Goal: Transaction & Acquisition: Download file/media

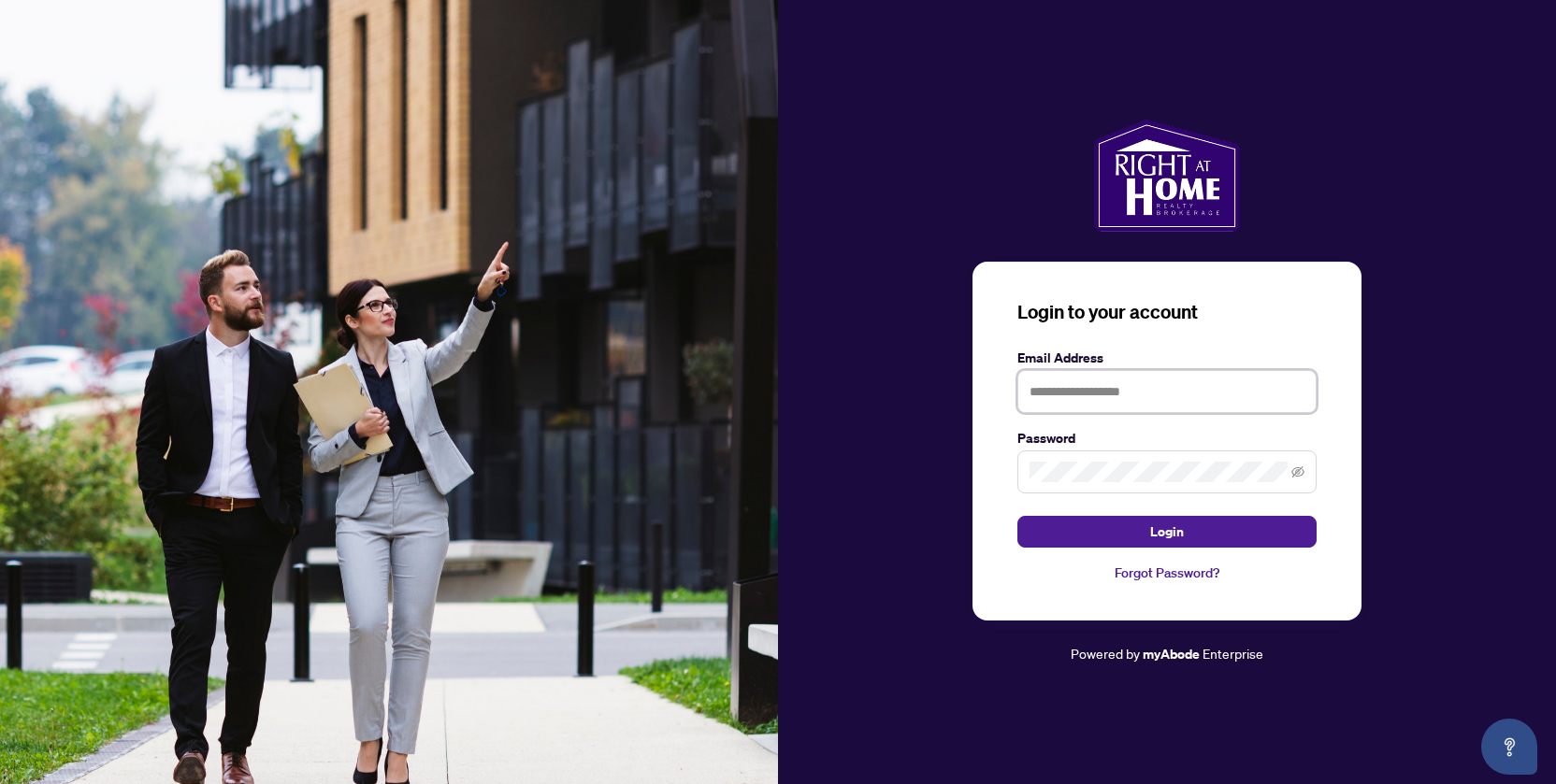
click at [1102, 381] on input "text" at bounding box center [1167, 392] width 299 height 43
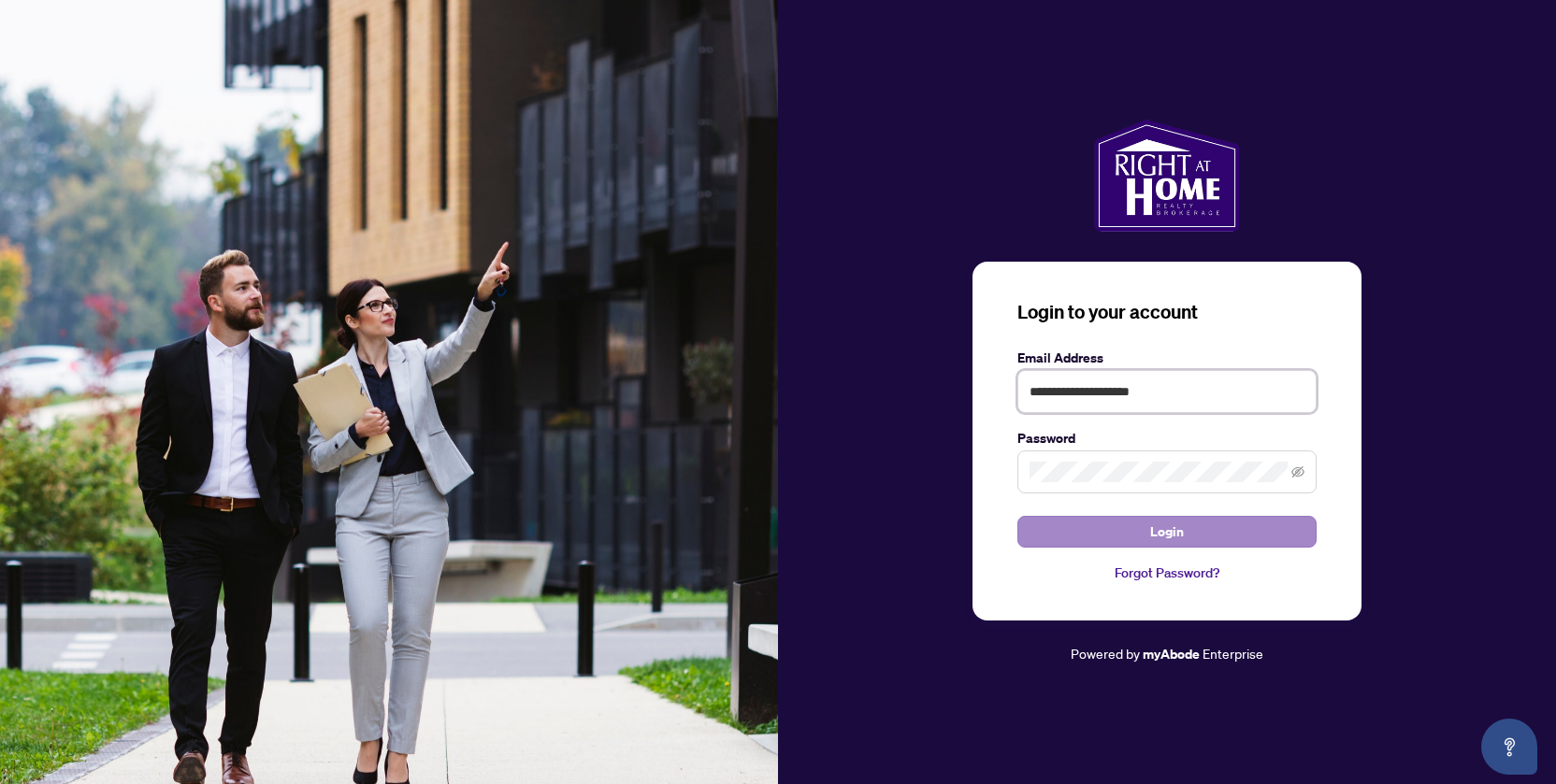
type input "**********"
click at [1143, 529] on button "Login" at bounding box center [1167, 532] width 299 height 31
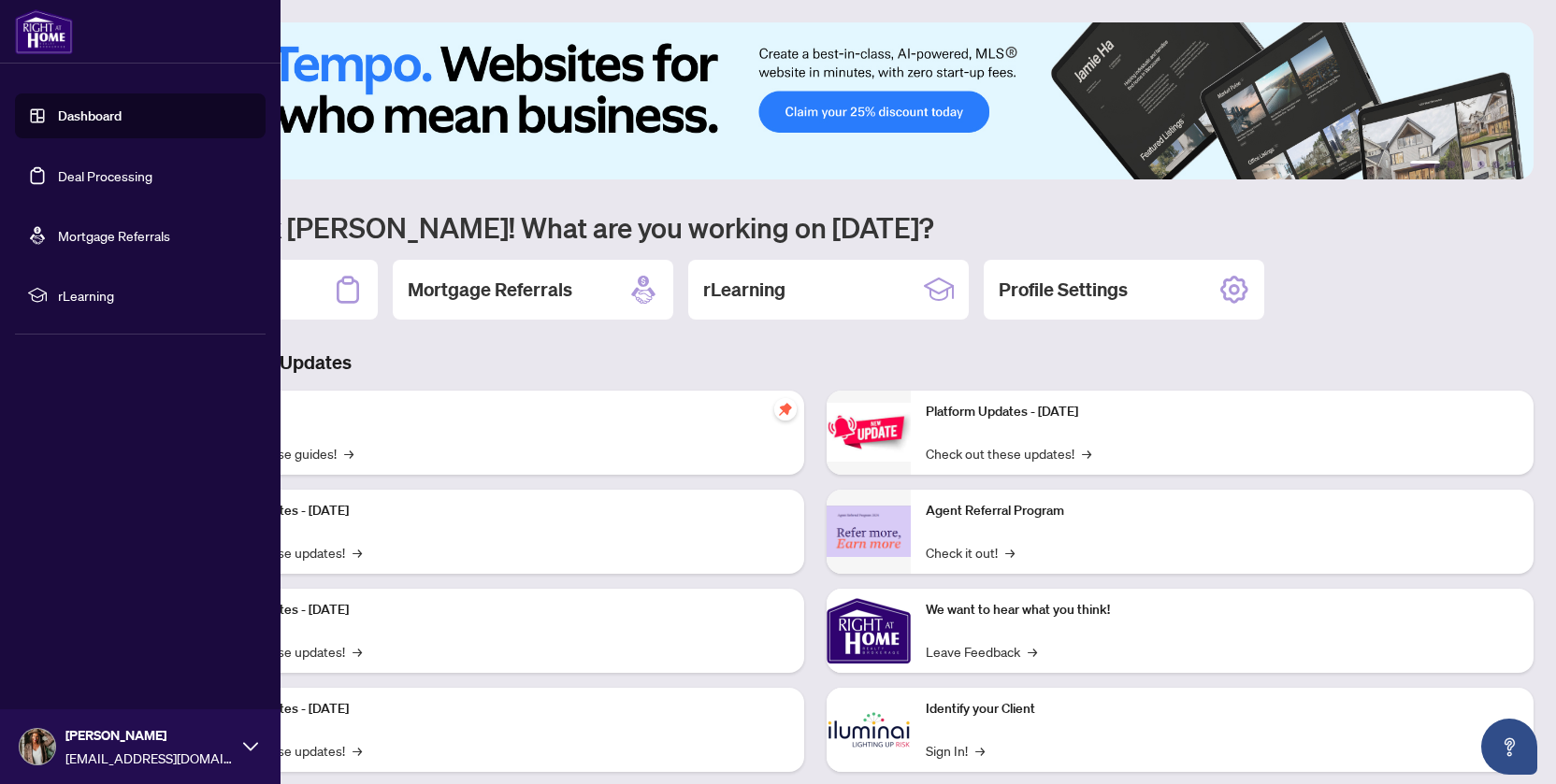
click at [59, 173] on link "Deal Processing" at bounding box center [105, 175] width 94 height 17
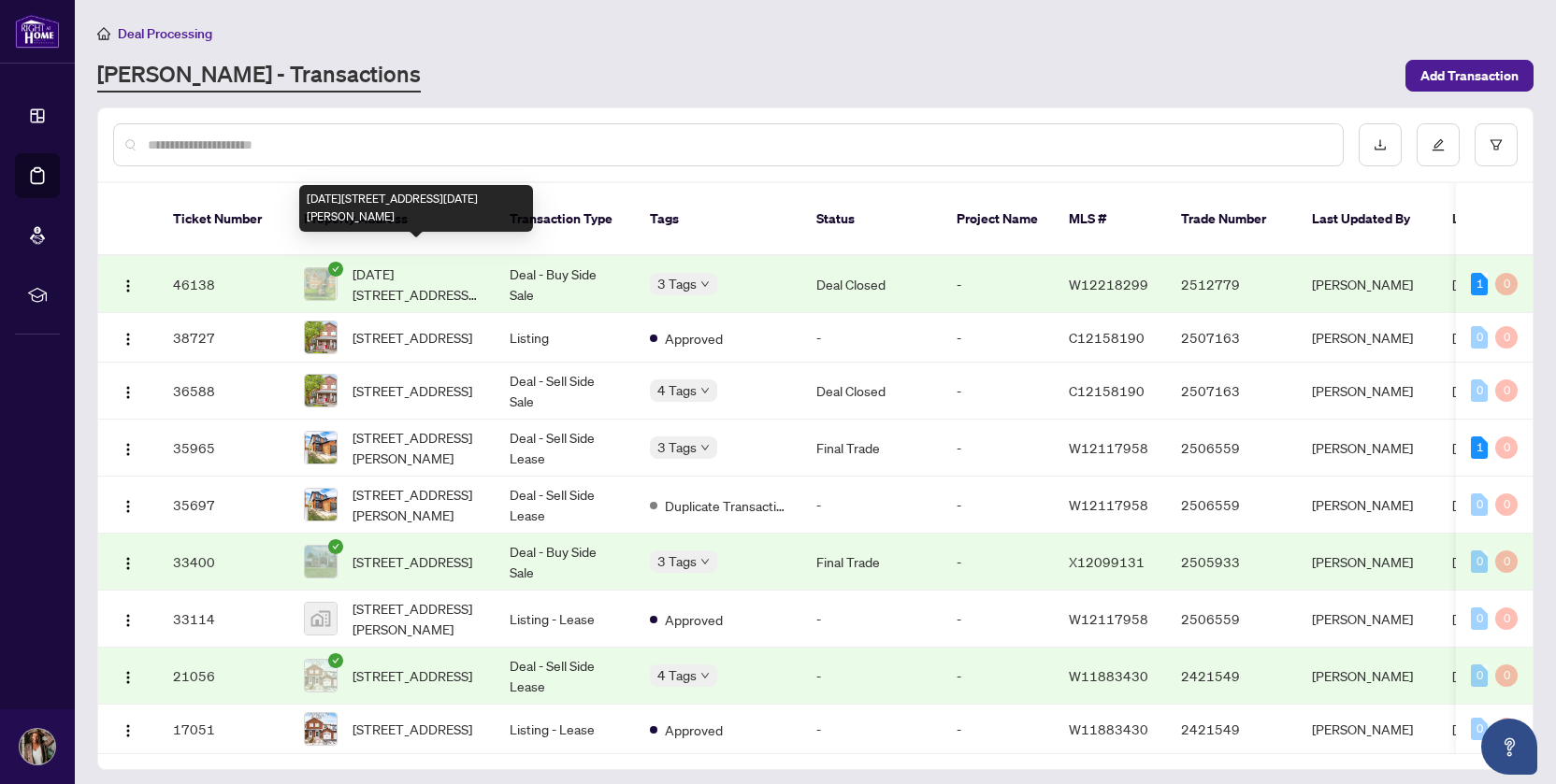
click at [376, 263] on span "[DATE][STREET_ADDRESS][DATE][PERSON_NAME]" at bounding box center [416, 284] width 127 height 41
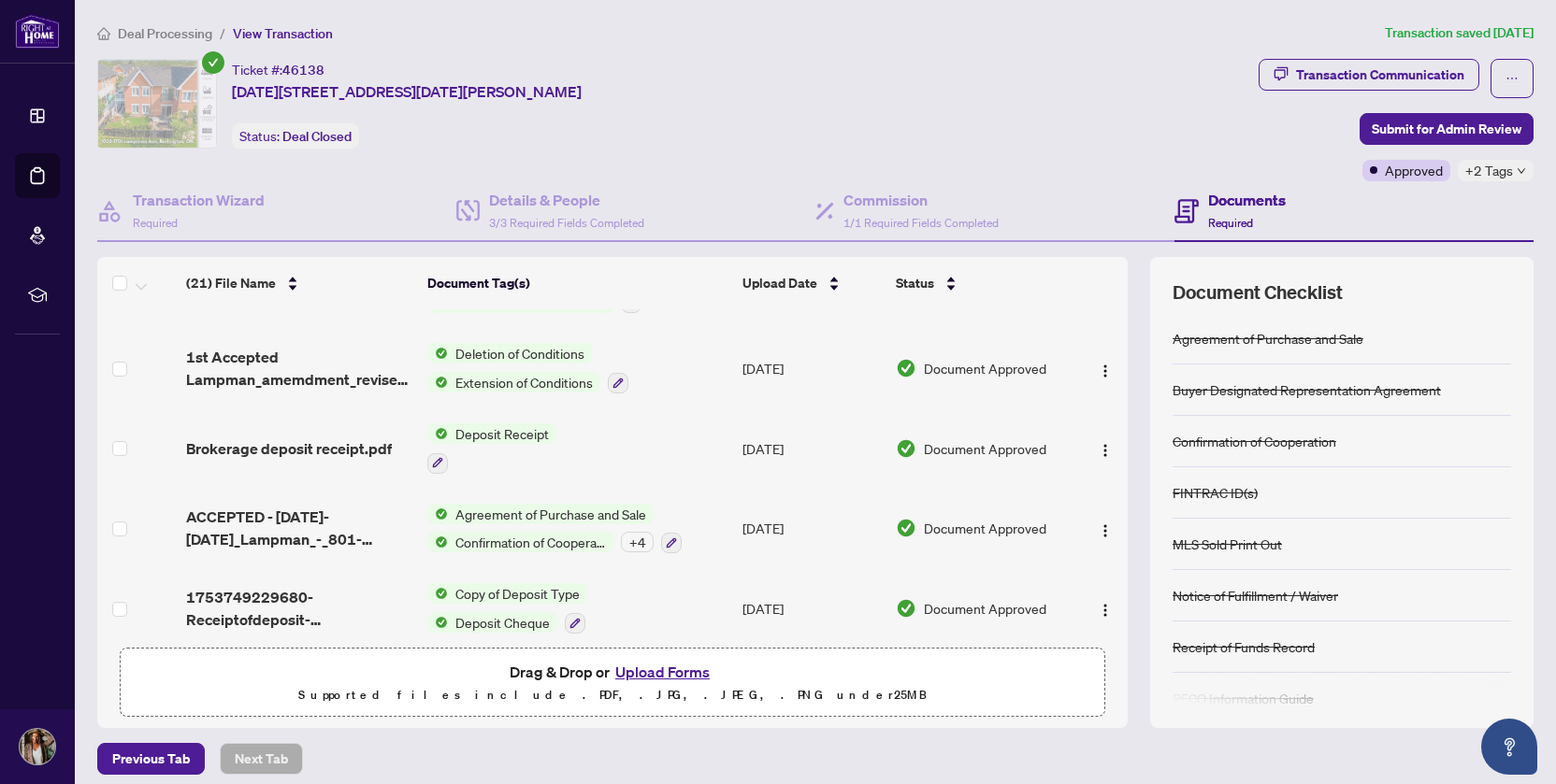
scroll to position [11, 0]
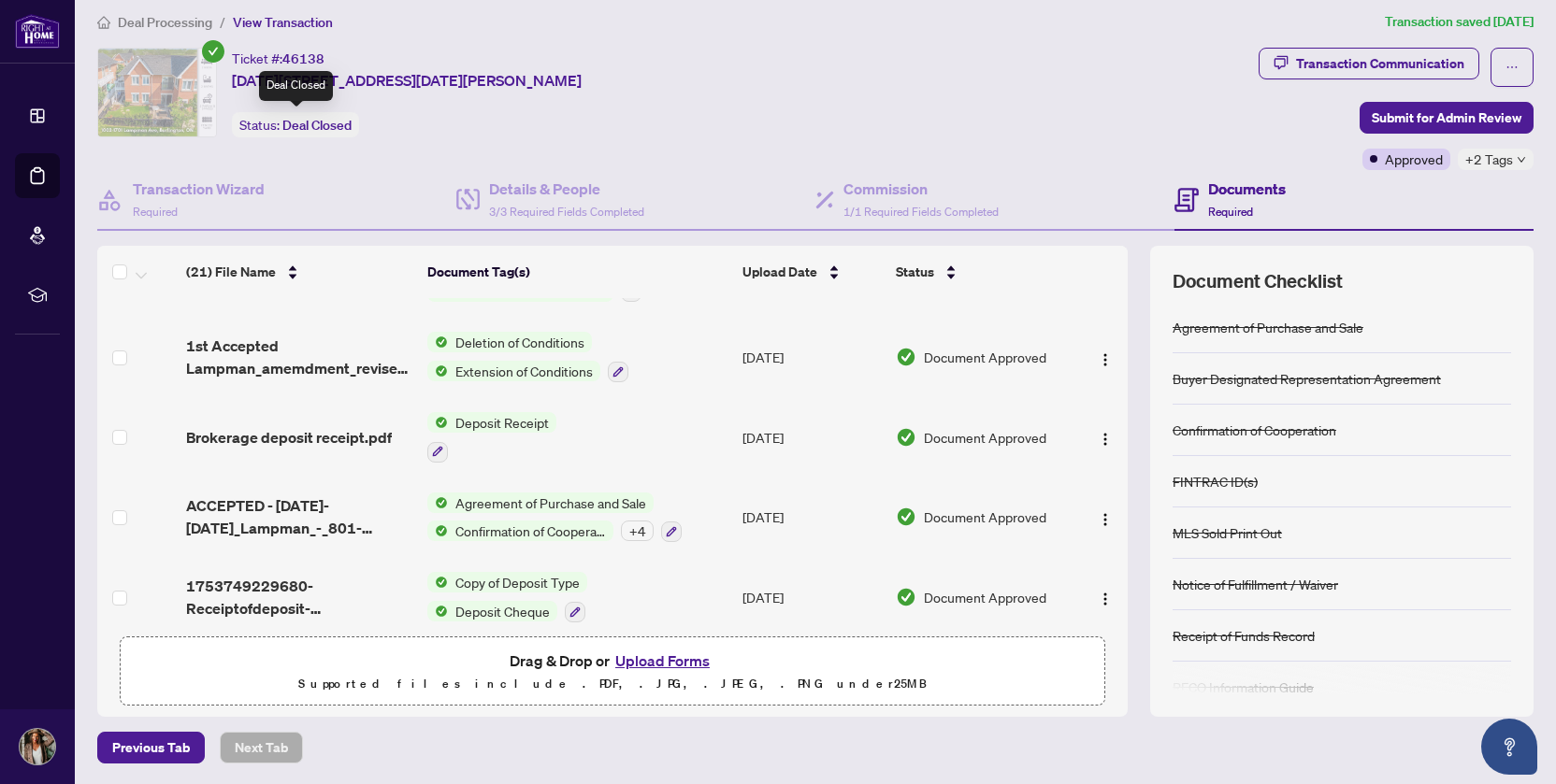
click at [292, 126] on span "Deal Closed" at bounding box center [317, 125] width 69 height 17
click at [1234, 182] on h4 "Documents" at bounding box center [1246, 189] width 78 height 23
click at [1232, 197] on h4 "Documents" at bounding box center [1246, 189] width 78 height 23
click at [1510, 159] on span "+2 Tags" at bounding box center [1488, 159] width 48 height 22
click at [1510, 159] on div "Closed" at bounding box center [1439, 167] width 164 height 23
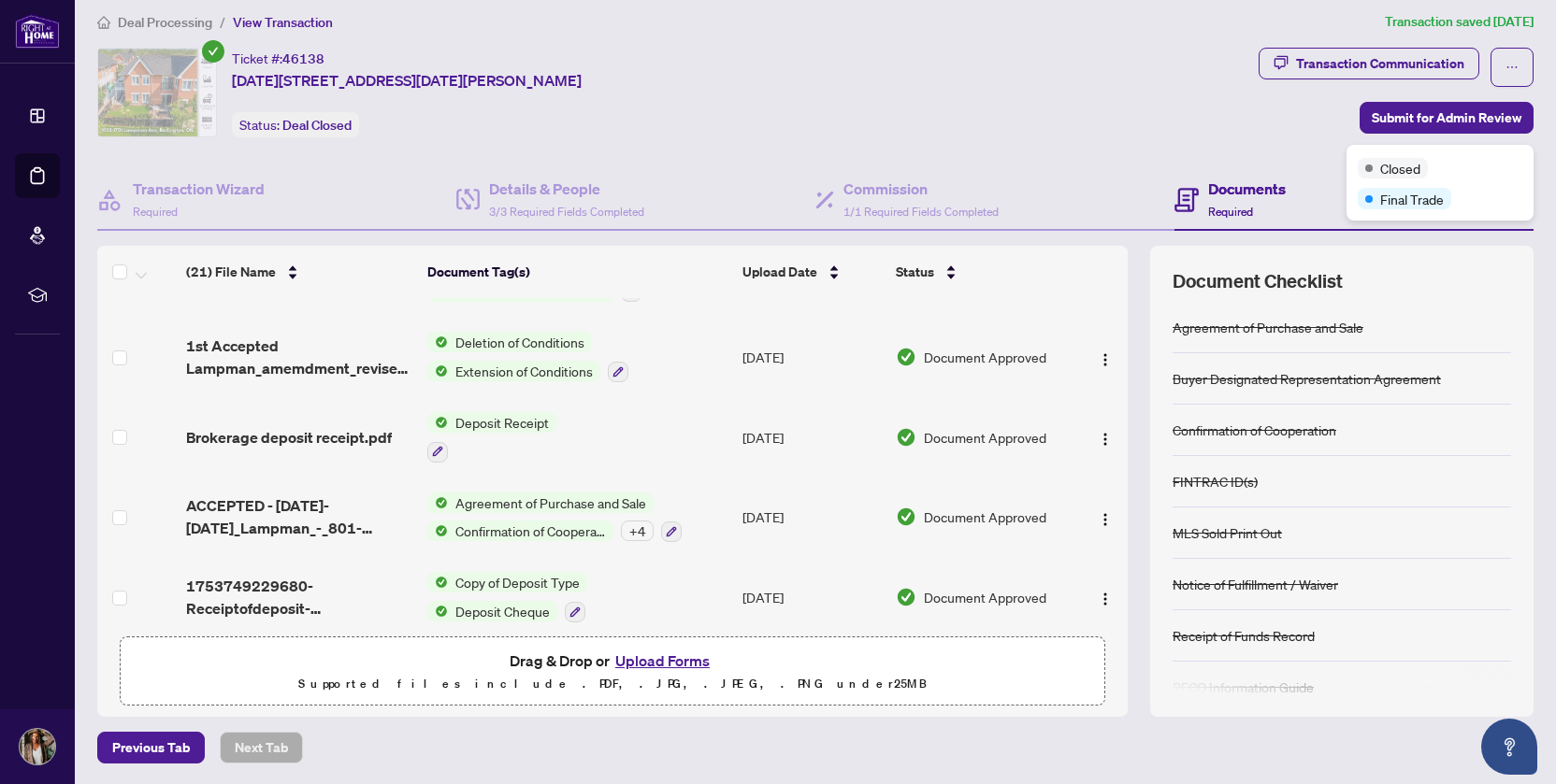
click at [1268, 101] on div "Transaction Communication Submit for Admin Review Approved +2 Tags" at bounding box center [1396, 109] width 275 height 123
click at [1517, 59] on span "button" at bounding box center [1511, 67] width 13 height 29
click at [1177, 104] on div "Ticket #: 46138 [DATE][STREET_ADDRESS][DATE][PERSON_NAME] Status: Deal Closed" at bounding box center [674, 92] width 1154 height 89
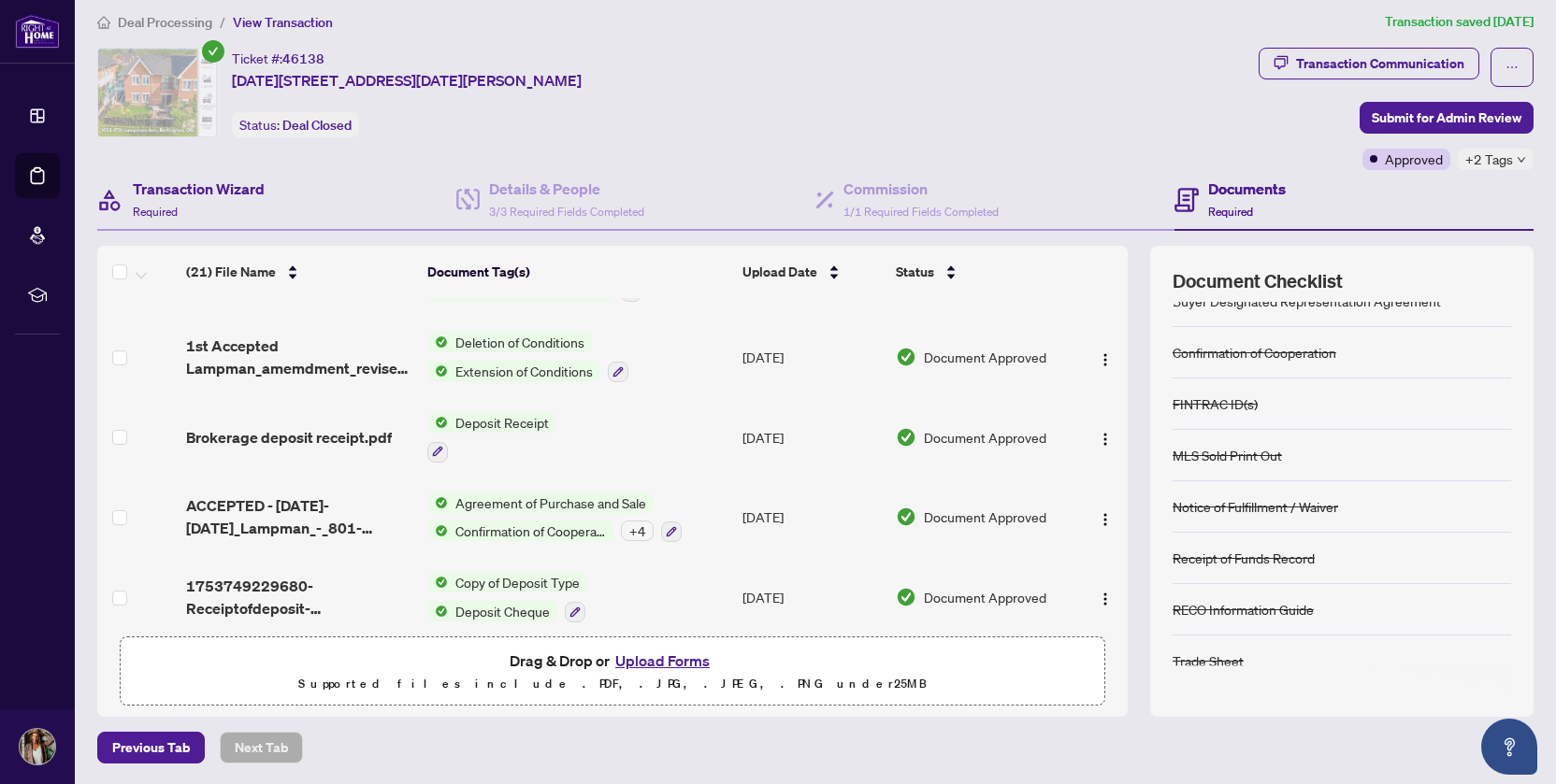
scroll to position [0, 0]
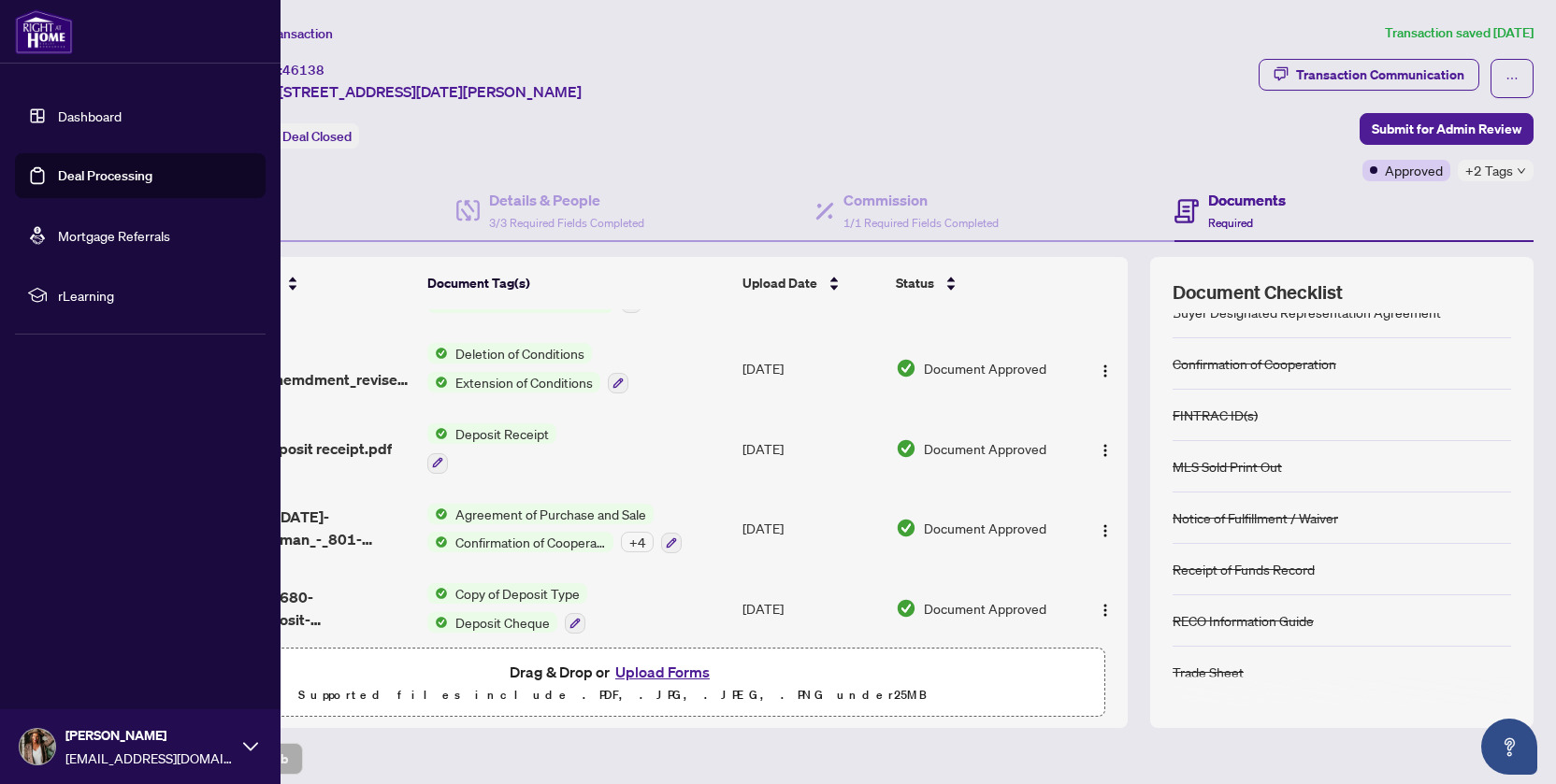
click at [78, 114] on link "Dashboard" at bounding box center [89, 115] width 64 height 17
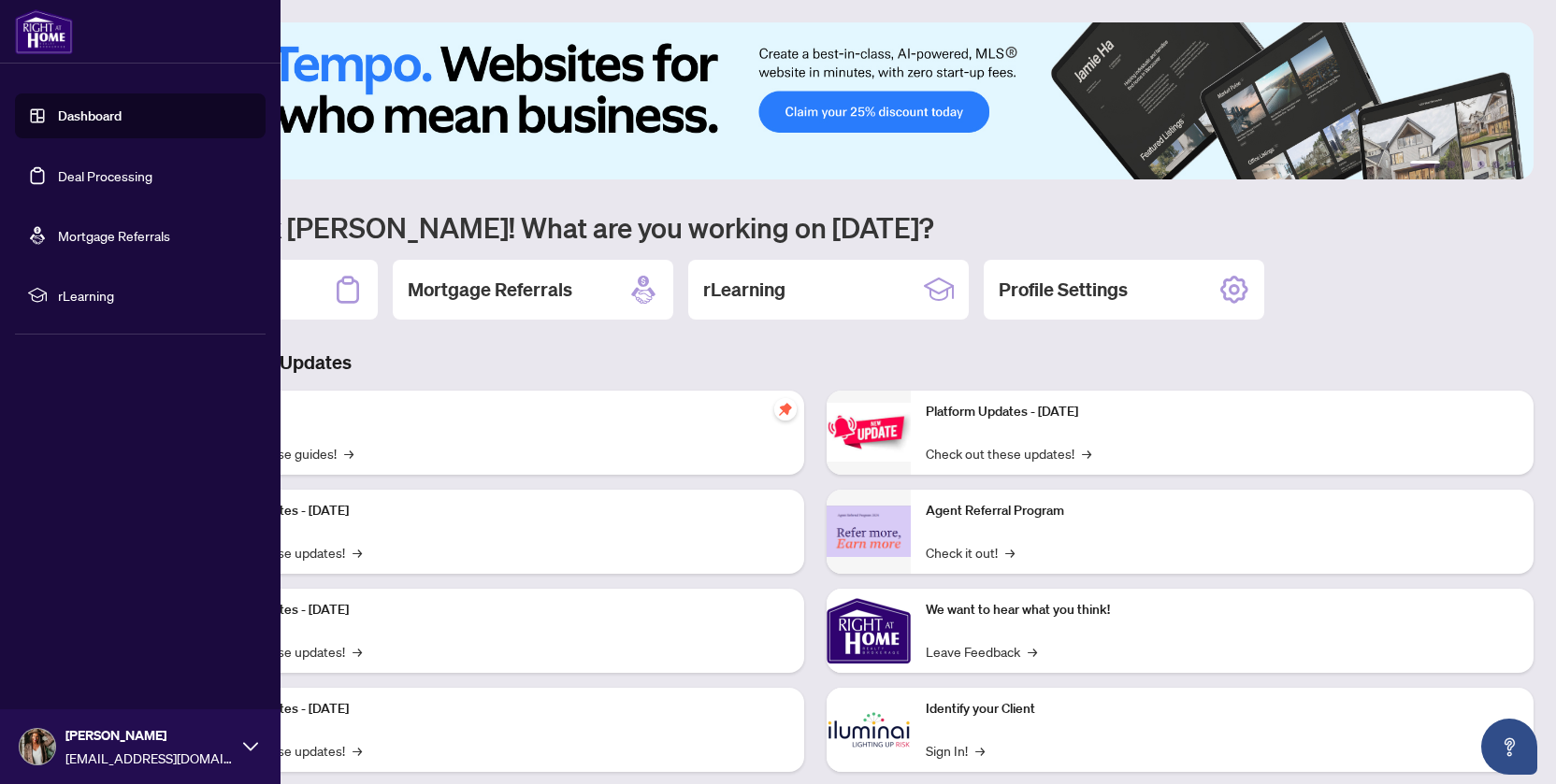
click at [58, 109] on link "Dashboard" at bounding box center [89, 115] width 64 height 17
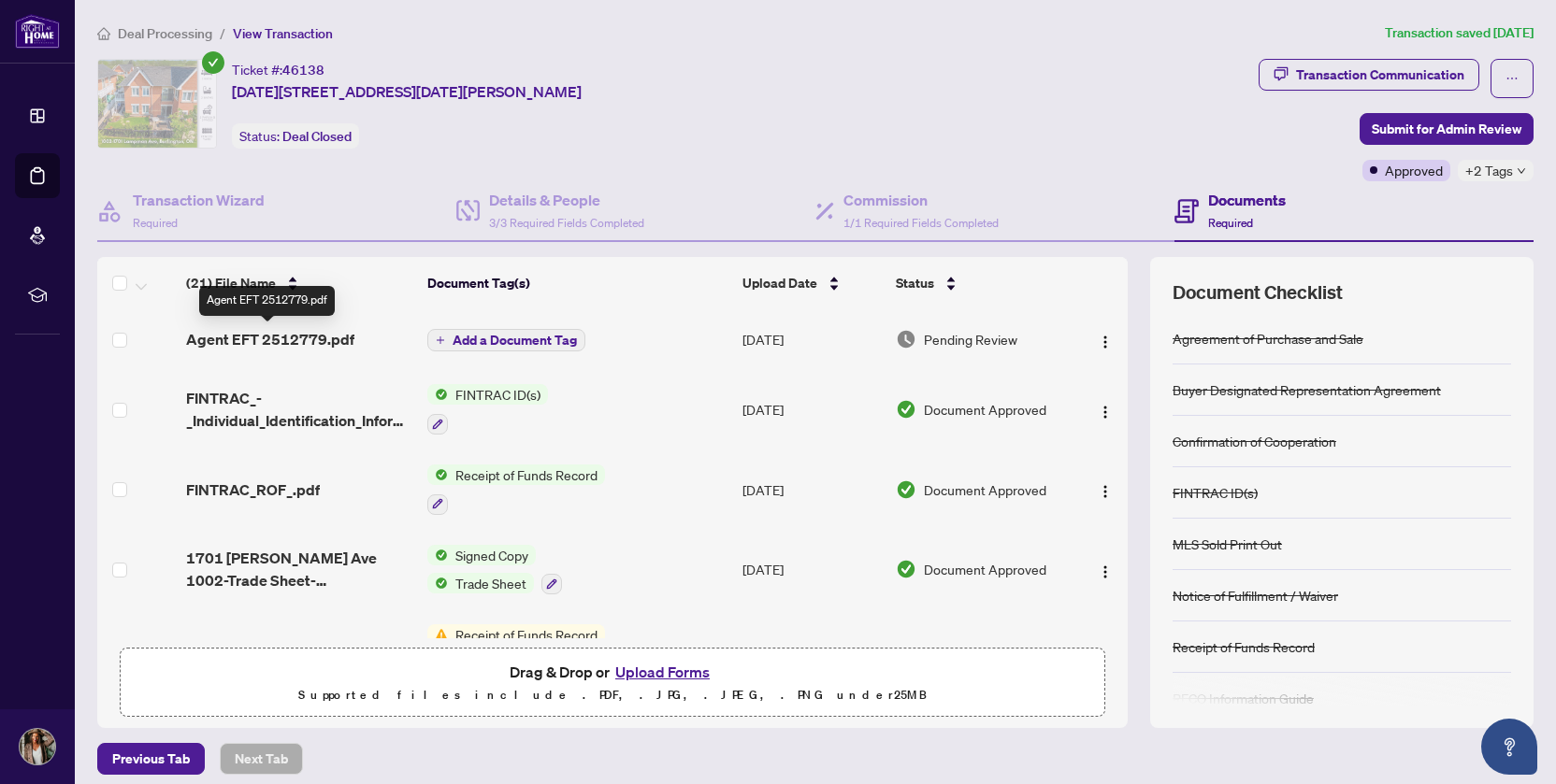
click at [307, 337] on span "Agent EFT 2512779.pdf" at bounding box center [269, 339] width 168 height 23
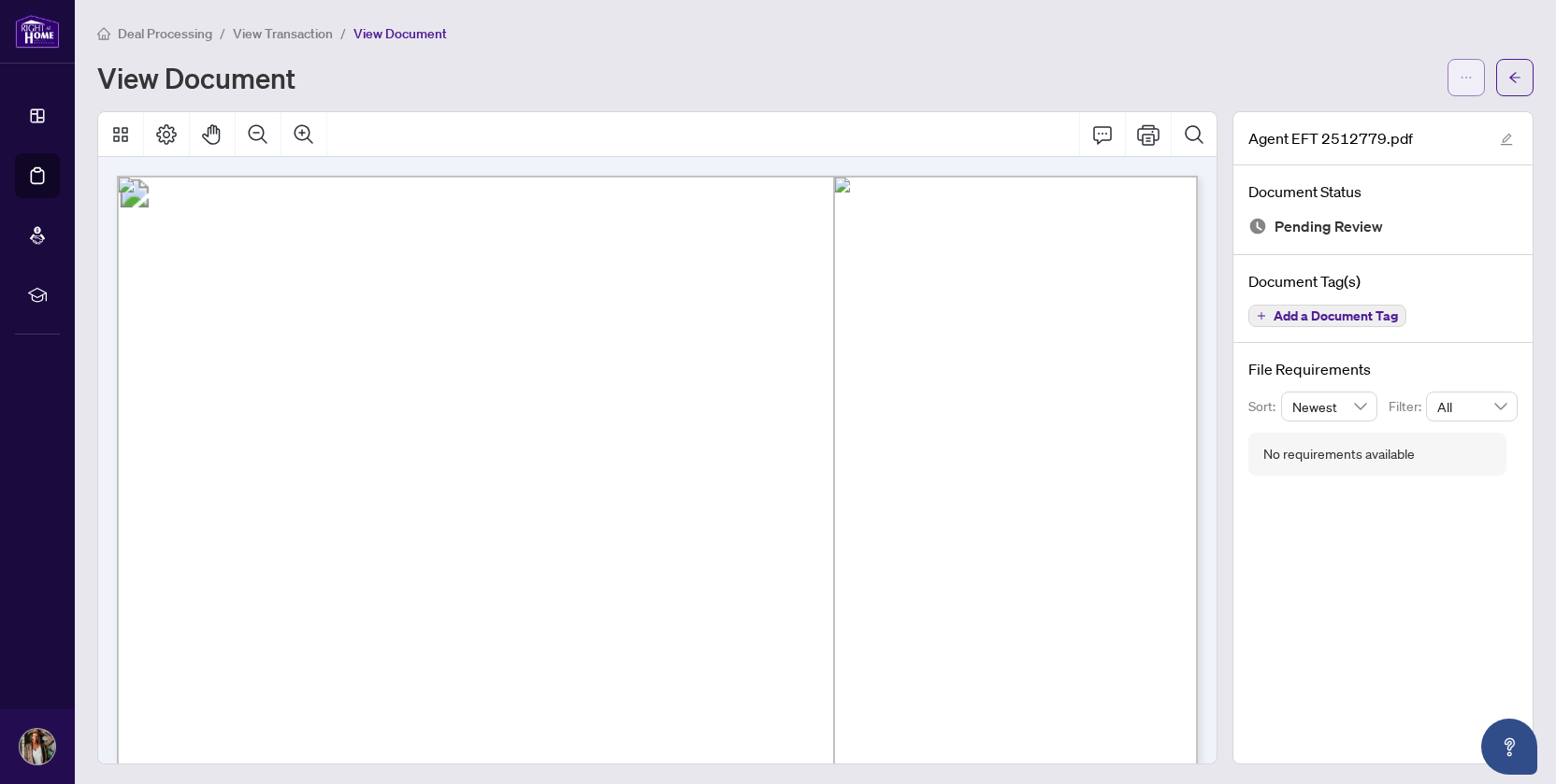
click at [1465, 75] on icon "ellipsis" at bounding box center [1466, 77] width 13 height 13
click at [1373, 114] on span "Download" at bounding box center [1398, 117] width 143 height 21
